Goal: Task Accomplishment & Management: Manage account settings

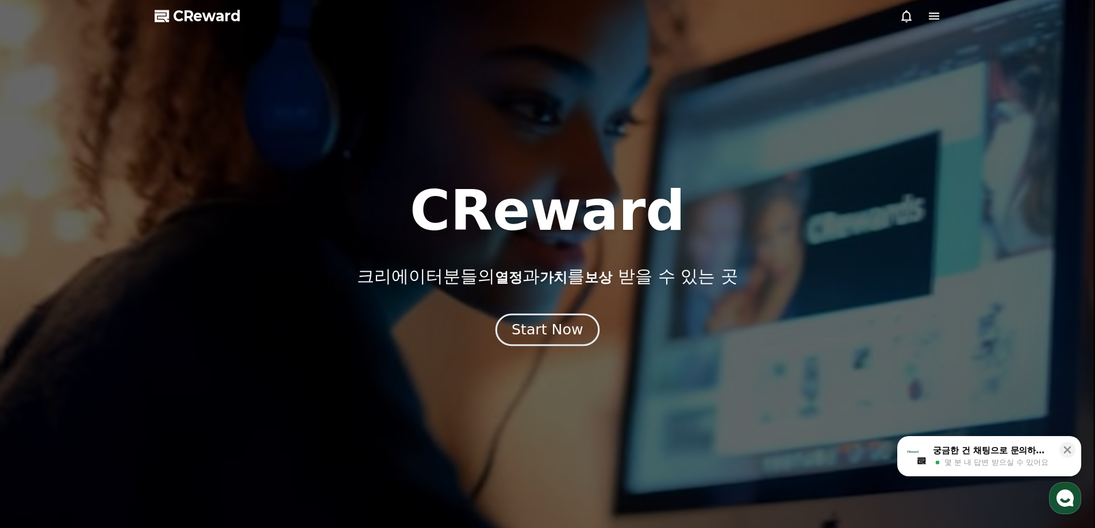
click at [546, 333] on div "Start Now" at bounding box center [547, 330] width 71 height 20
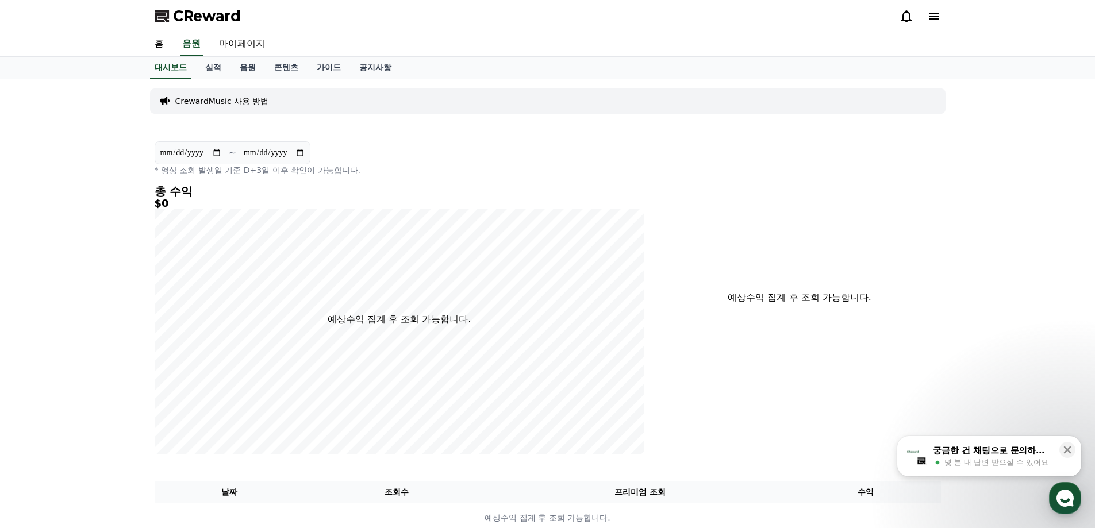
click at [938, 18] on icon at bounding box center [934, 16] width 14 height 14
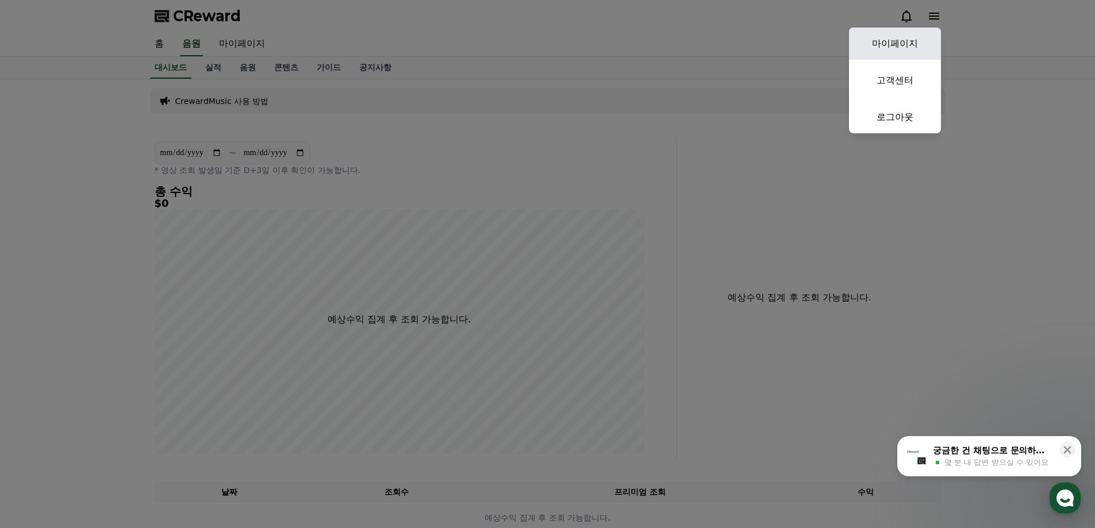
click at [911, 43] on link "마이페이지" at bounding box center [895, 44] width 92 height 32
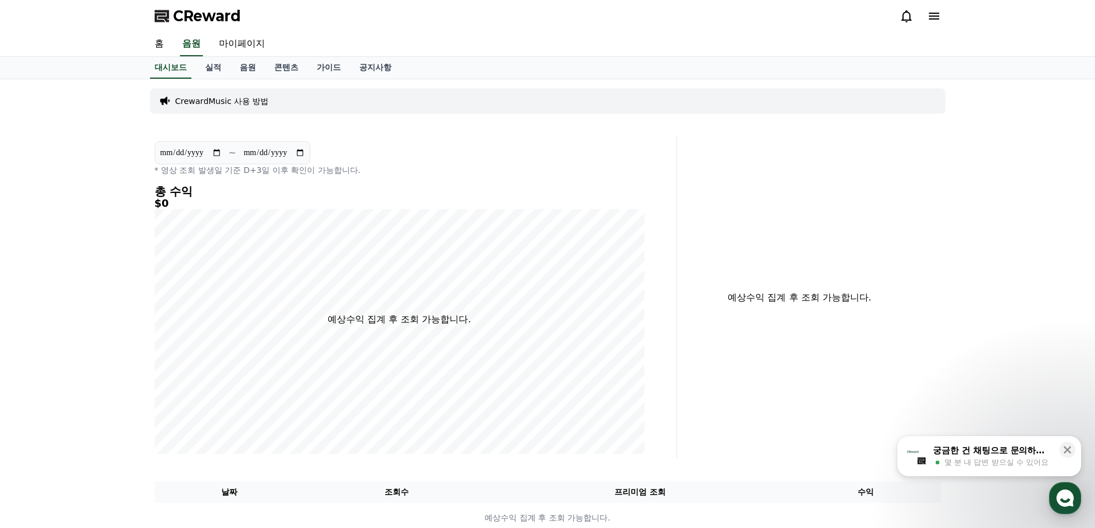
select select "**********"
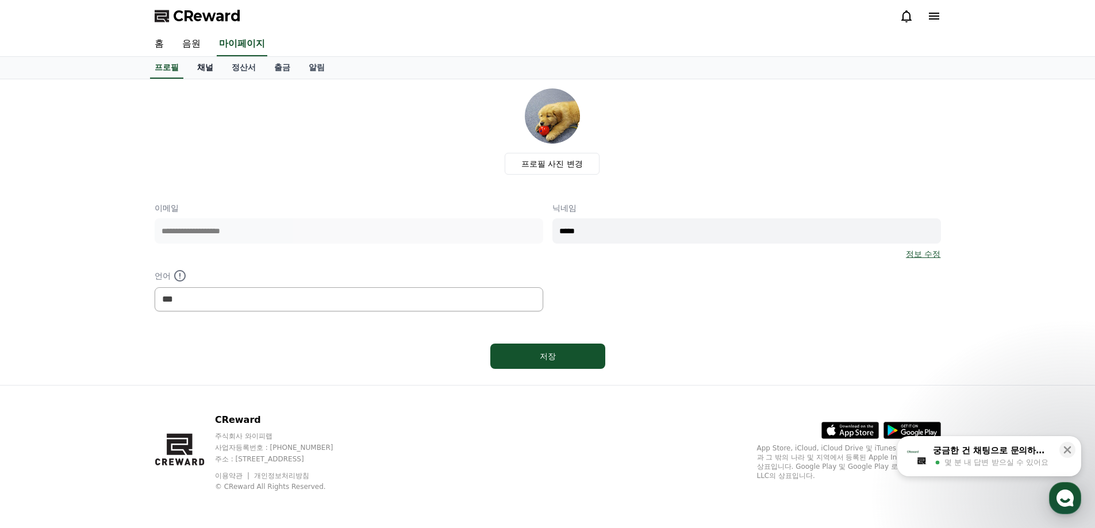
click at [212, 68] on link "채널" at bounding box center [205, 68] width 34 height 22
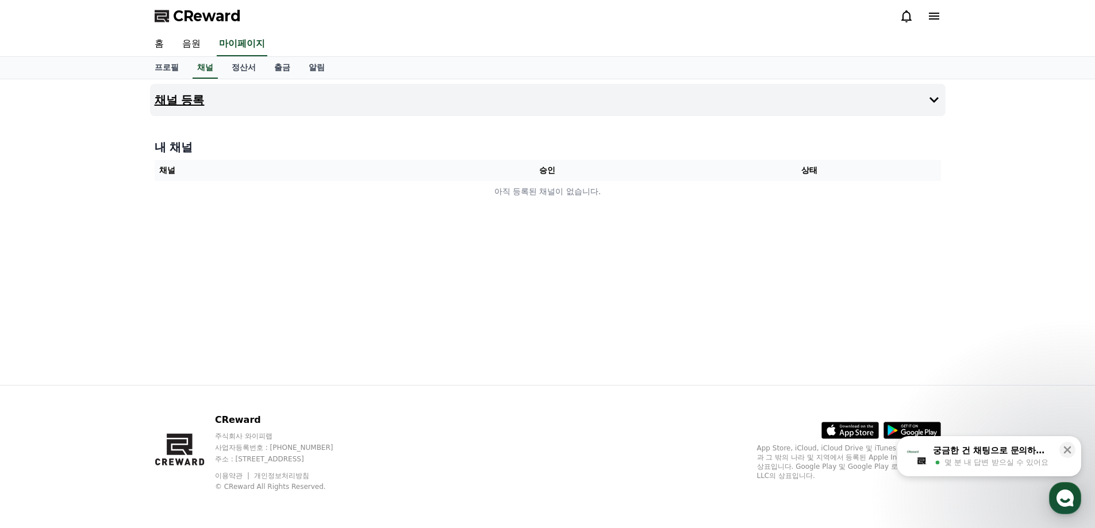
click at [182, 103] on h4 "채널 등록" at bounding box center [180, 100] width 50 height 13
